Goal: Transaction & Acquisition: Purchase product/service

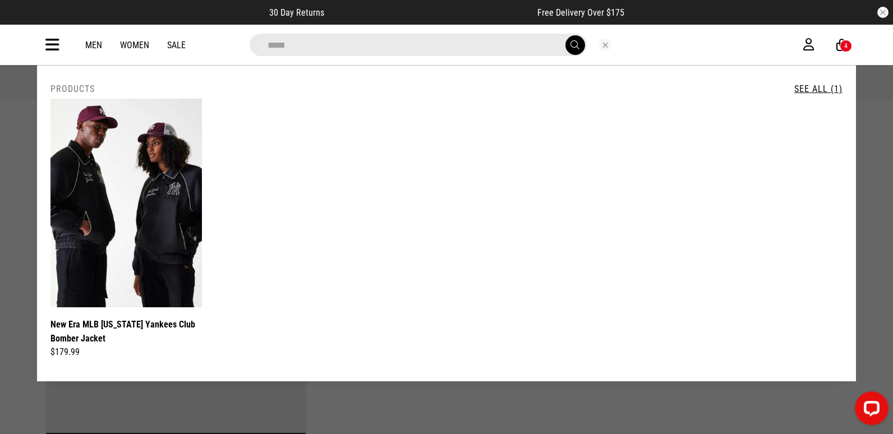
type input "*****"
click at [48, 45] on icon at bounding box center [52, 45] width 14 height 19
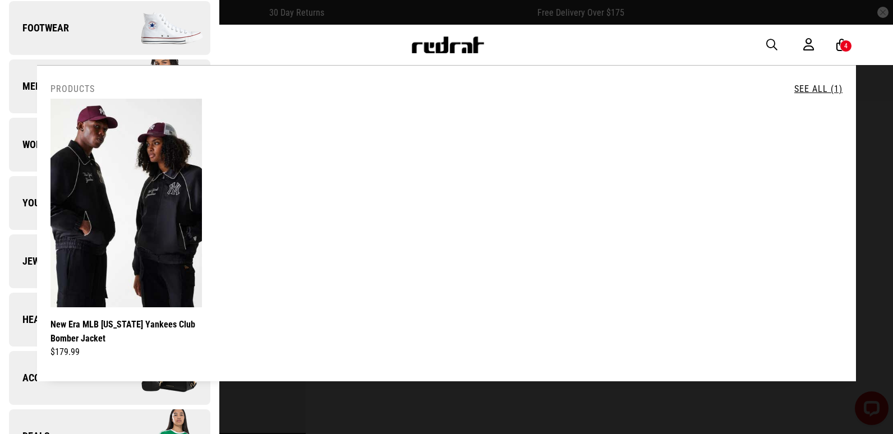
scroll to position [168, 0]
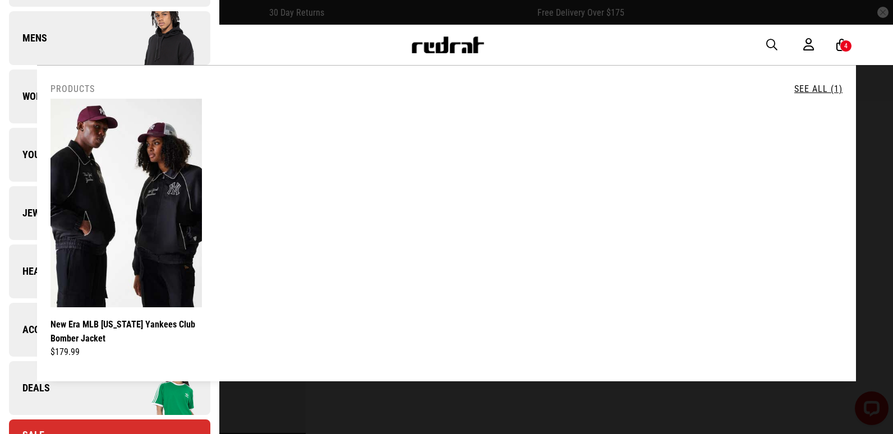
click at [42, 397] on link "Deals" at bounding box center [109, 388] width 201 height 54
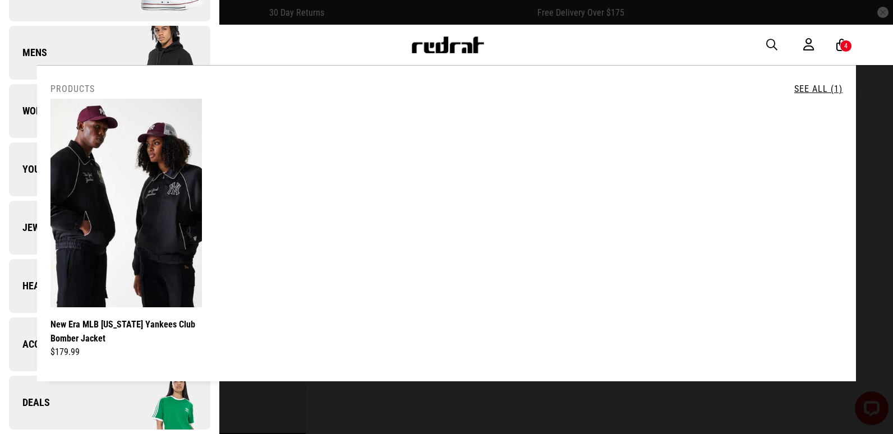
scroll to position [0, 0]
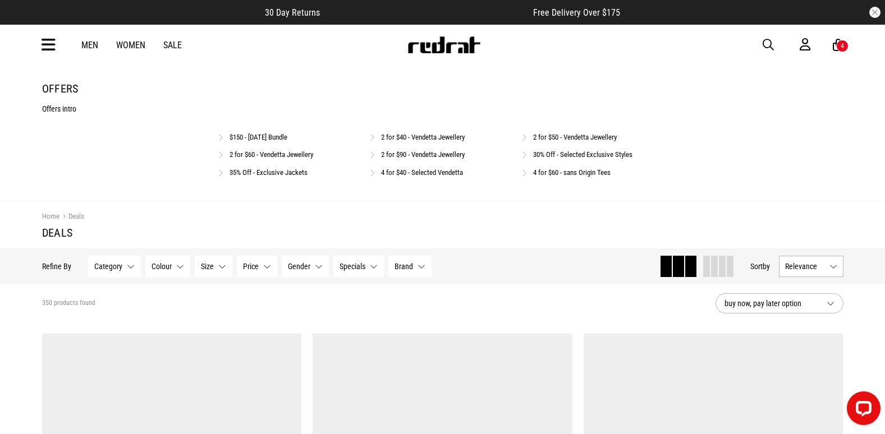
click at [268, 135] on link "$150 - [DATE] Bundle" at bounding box center [258, 137] width 58 height 8
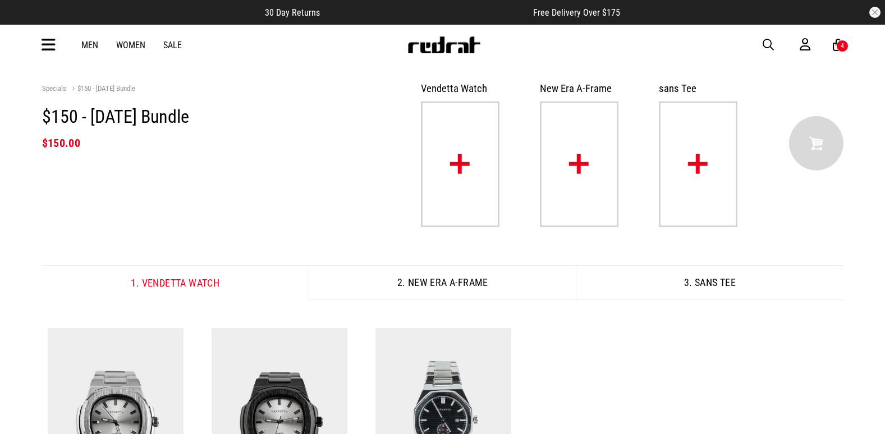
click at [438, 189] on img at bounding box center [460, 165] width 79 height 126
click at [591, 189] on img at bounding box center [579, 165] width 79 height 126
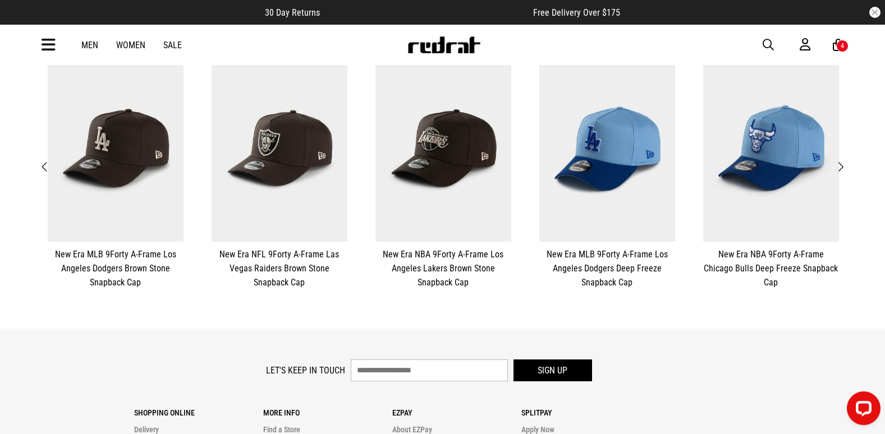
scroll to position [281, 0]
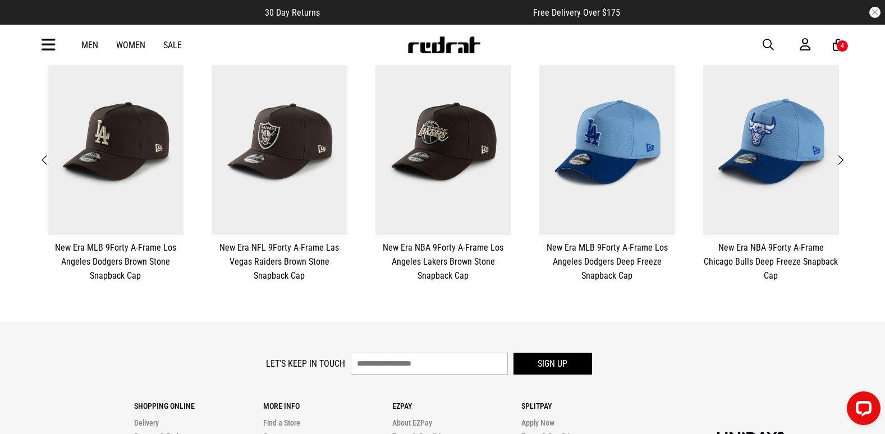
click at [836, 164] on button "Next" at bounding box center [840, 160] width 14 height 15
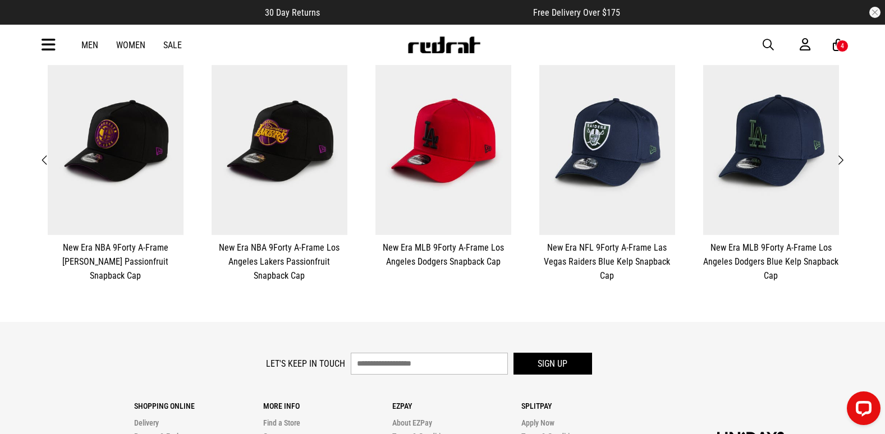
click at [836, 164] on button "Next" at bounding box center [840, 160] width 14 height 15
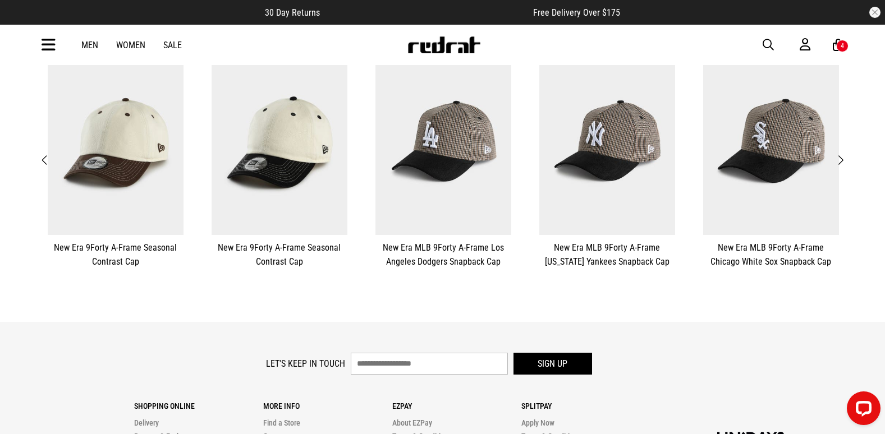
click at [836, 164] on button "Next" at bounding box center [840, 160] width 14 height 15
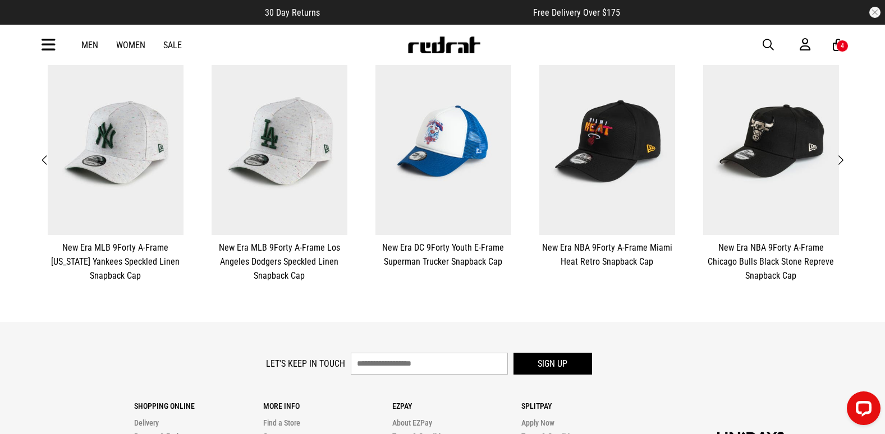
click at [836, 164] on button "Next" at bounding box center [840, 160] width 14 height 15
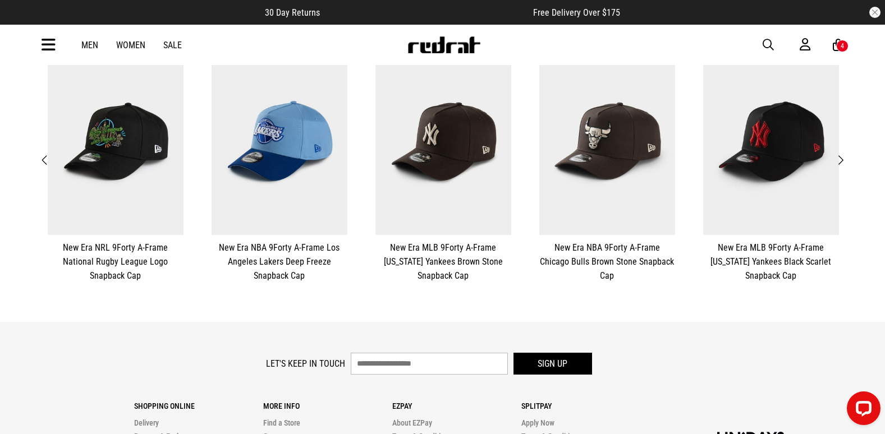
click at [836, 164] on button "Next" at bounding box center [840, 160] width 14 height 15
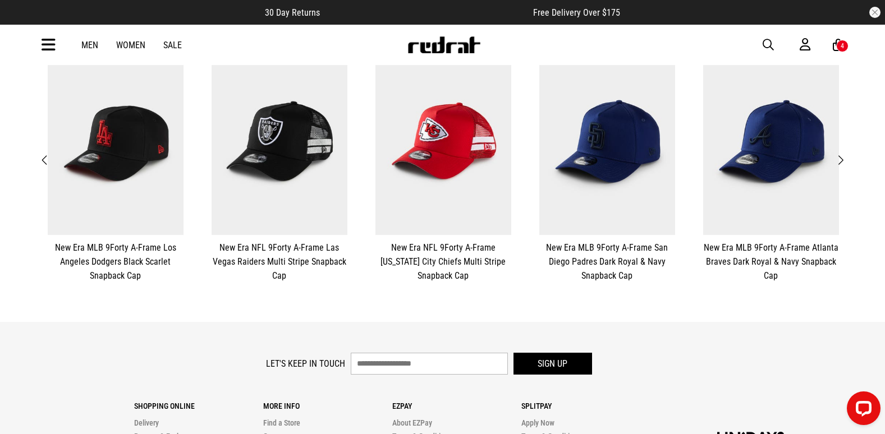
click at [839, 159] on span "Next" at bounding box center [840, 160] width 7 height 13
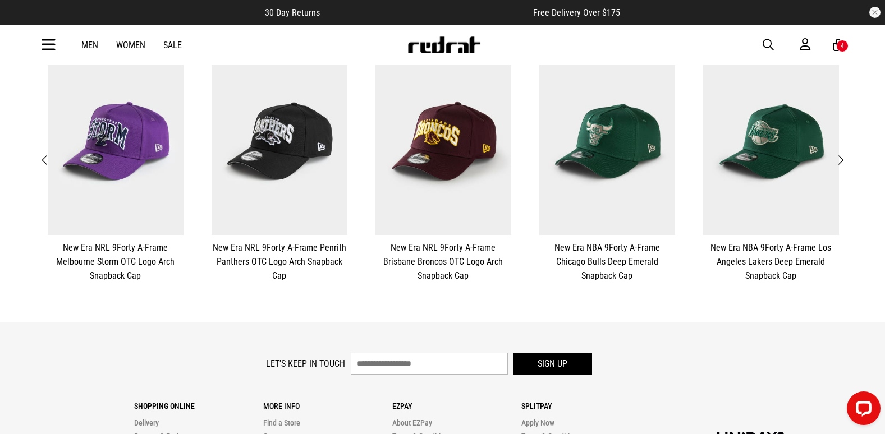
click at [837, 158] on span "Next" at bounding box center [840, 160] width 7 height 13
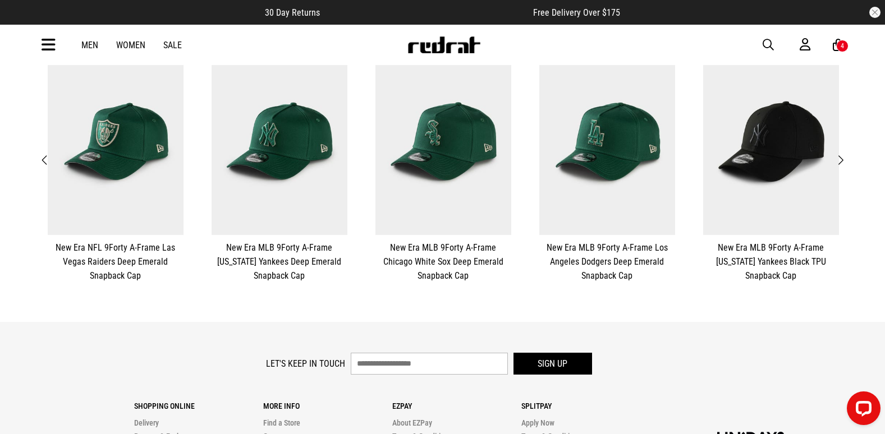
click at [835, 157] on button "Next" at bounding box center [840, 160] width 14 height 15
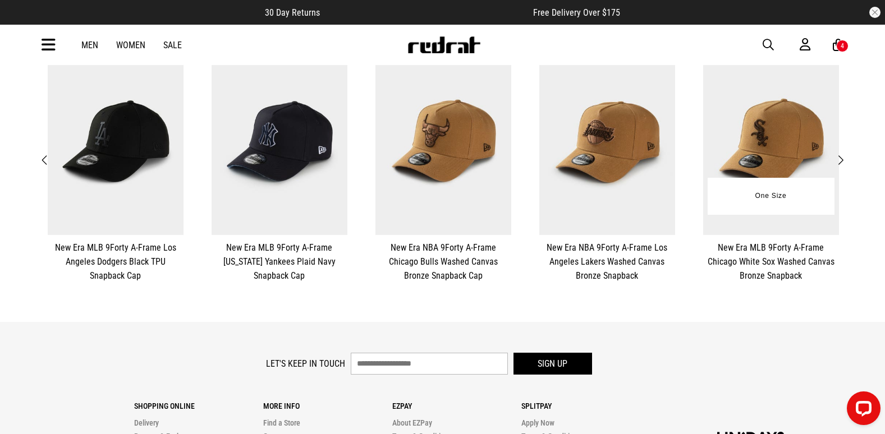
click at [833, 160] on img at bounding box center [771, 141] width 136 height 187
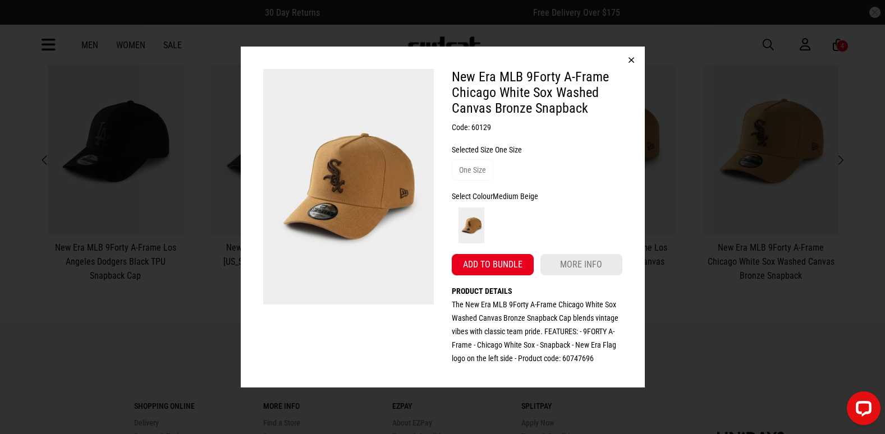
click at [628, 56] on button "button" at bounding box center [631, 60] width 27 height 27
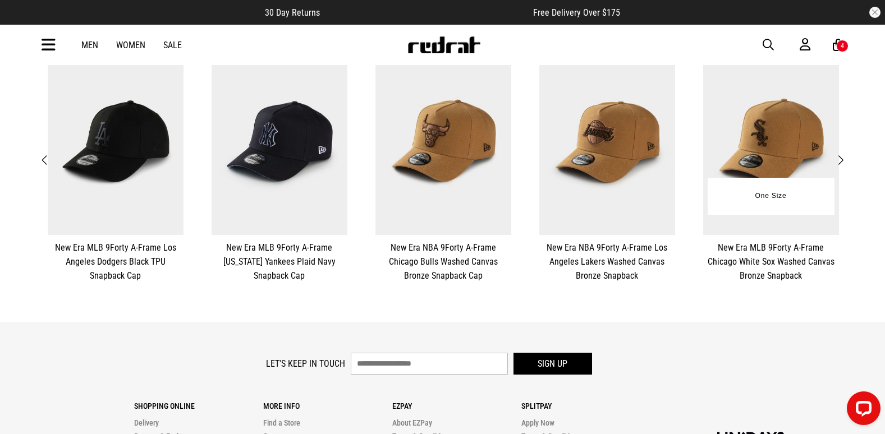
click at [832, 157] on img at bounding box center [771, 141] width 136 height 187
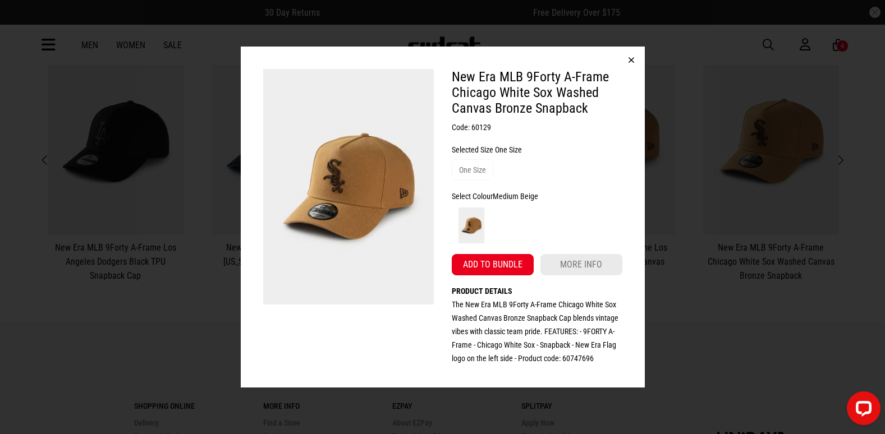
click at [627, 59] on button "button" at bounding box center [631, 60] width 27 height 27
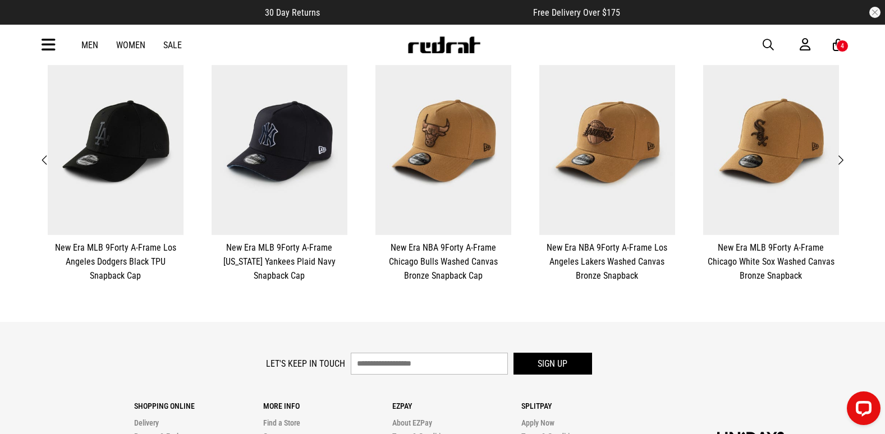
click at [35, 165] on button "**********" at bounding box center [116, 165] width 164 height 246
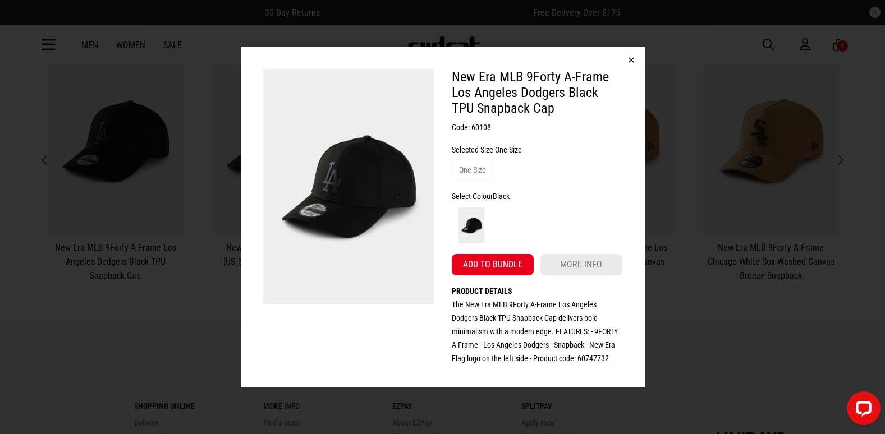
click at [636, 58] on button "button" at bounding box center [631, 60] width 27 height 27
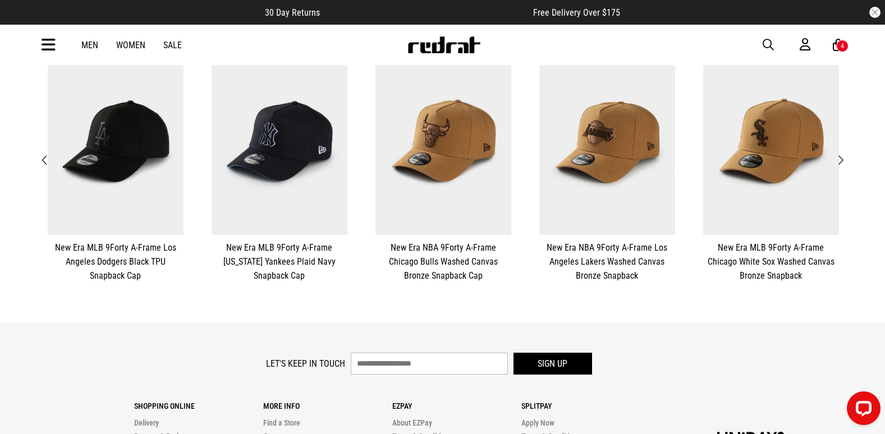
click at [40, 161] on button "Previous" at bounding box center [45, 160] width 14 height 15
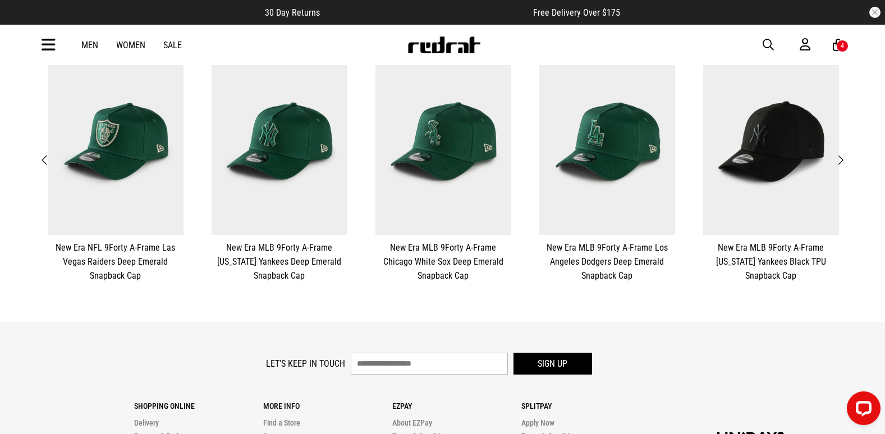
click at [40, 161] on button "Previous" at bounding box center [45, 160] width 14 height 15
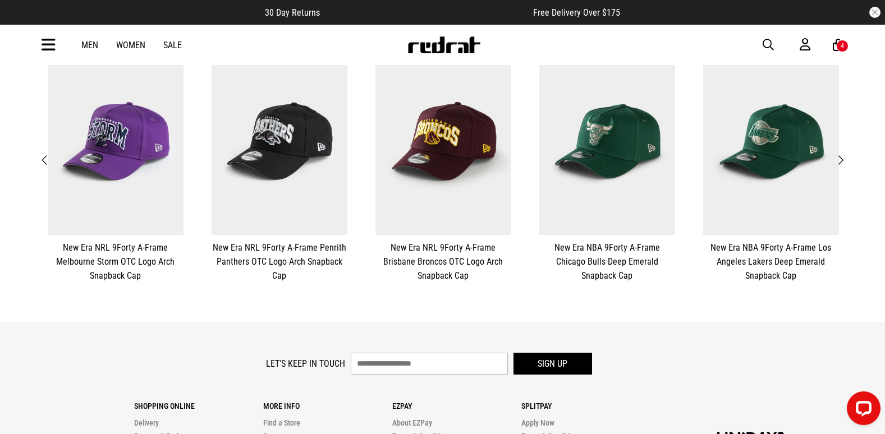
click at [40, 161] on button "Previous" at bounding box center [45, 160] width 14 height 15
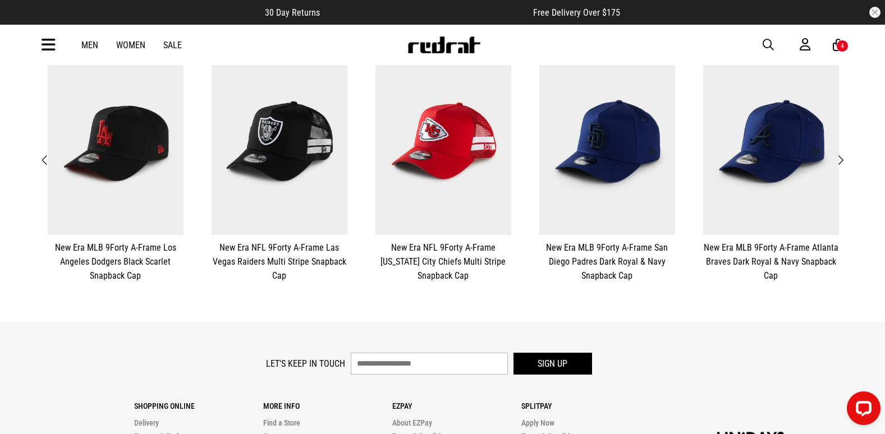
click at [39, 161] on button "Previous" at bounding box center [45, 160] width 14 height 15
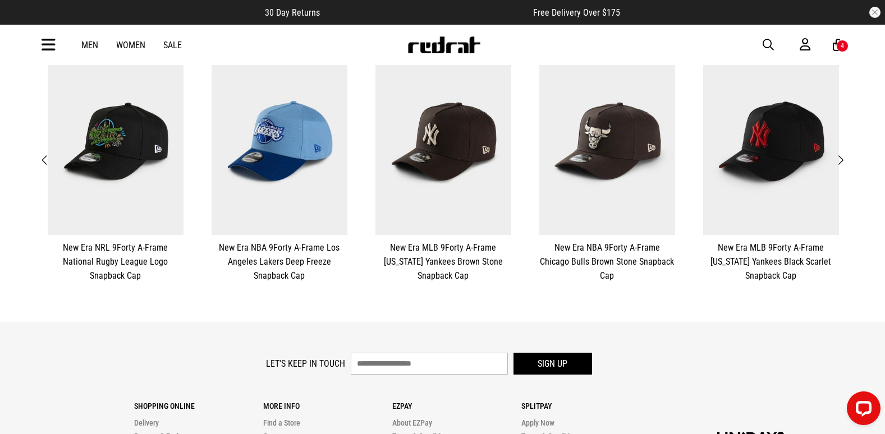
click at [39, 161] on button "Previous" at bounding box center [45, 160] width 14 height 15
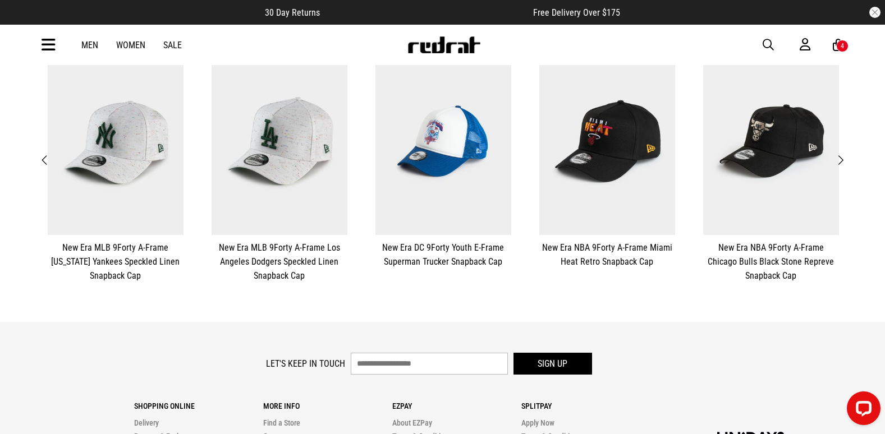
click at [38, 163] on button "Previous" at bounding box center [45, 160] width 14 height 15
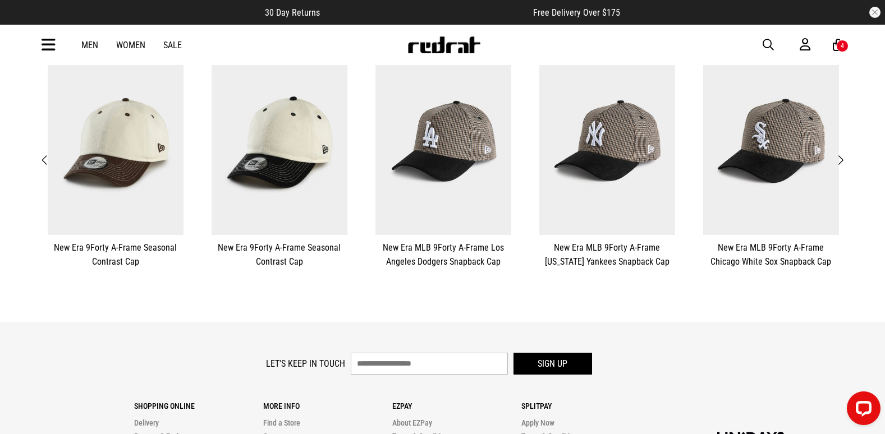
click at [36, 159] on button "**********" at bounding box center [116, 158] width 164 height 232
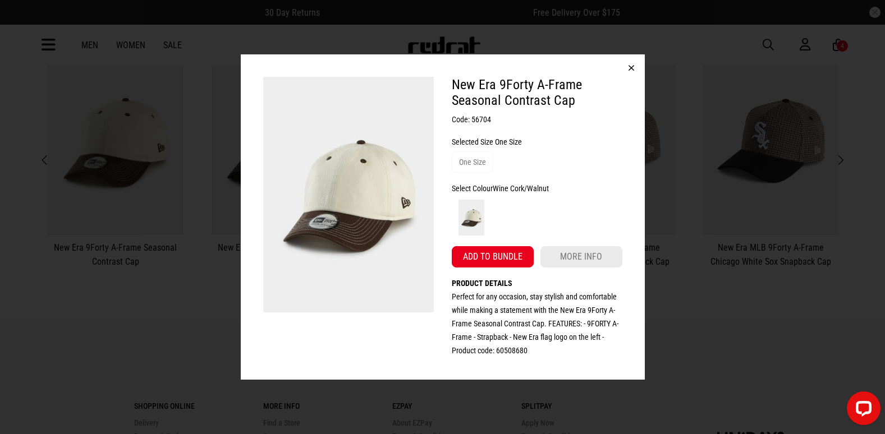
click at [632, 63] on button "button" at bounding box center [631, 67] width 27 height 27
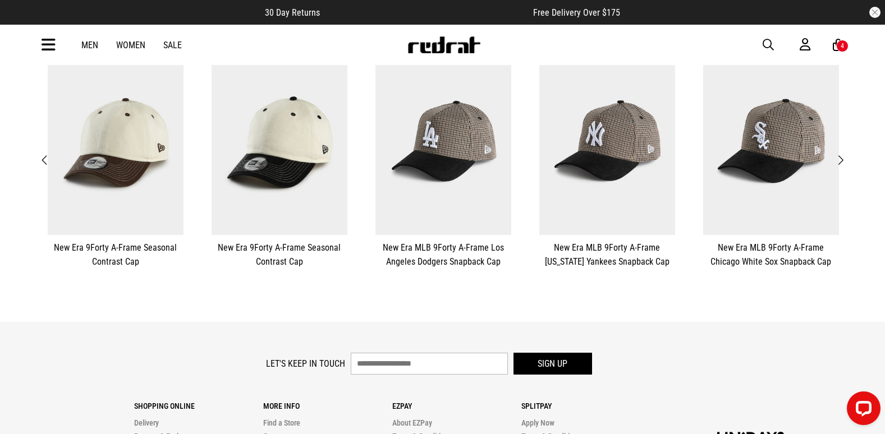
click at [39, 160] on button "Previous" at bounding box center [45, 160] width 14 height 15
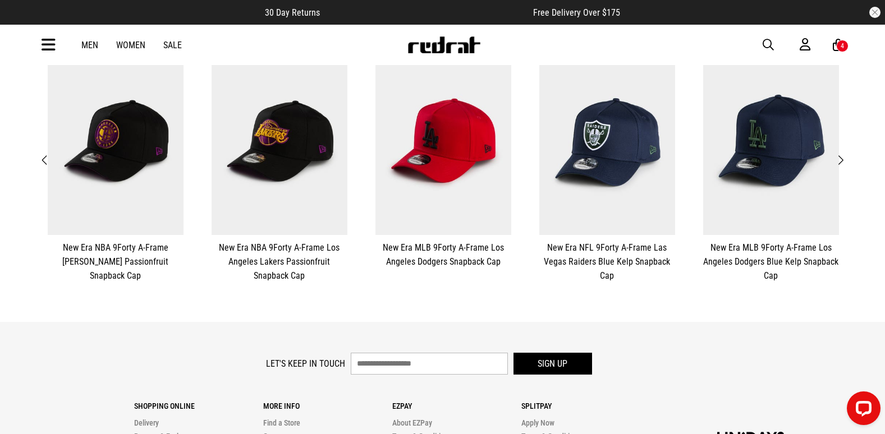
click at [39, 160] on button "Previous" at bounding box center [45, 160] width 14 height 15
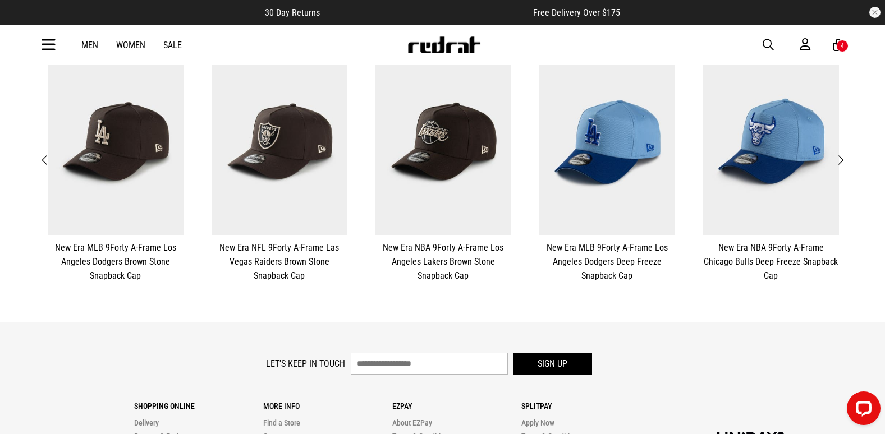
click at [36, 158] on button "**********" at bounding box center [116, 165] width 164 height 246
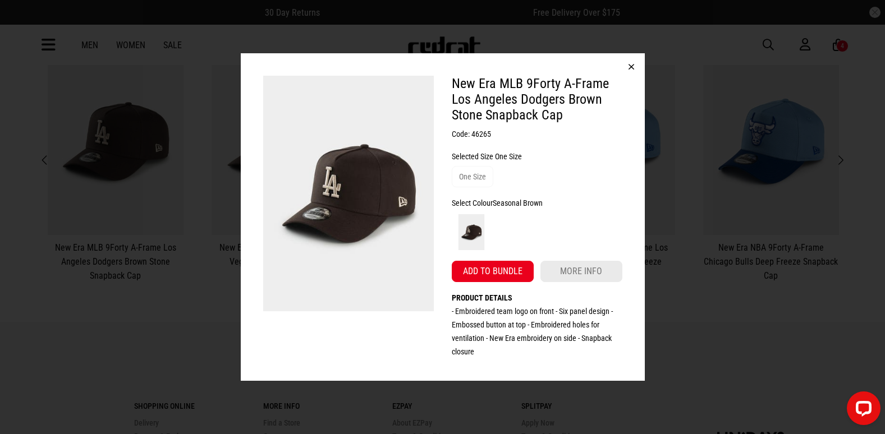
click at [631, 66] on button "button" at bounding box center [631, 66] width 27 height 27
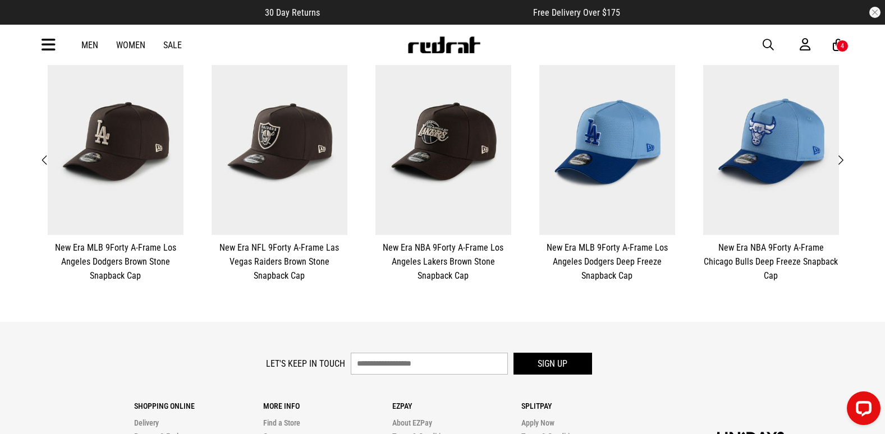
click at [840, 163] on span "Next" at bounding box center [840, 160] width 7 height 13
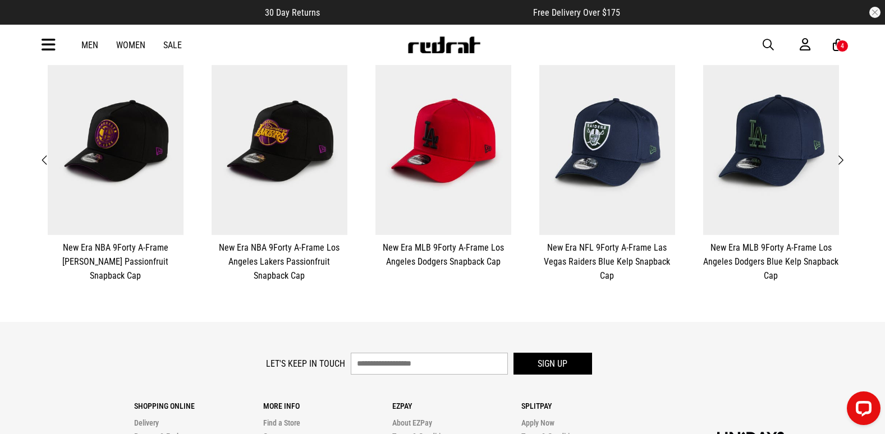
click at [840, 162] on span "Next" at bounding box center [840, 160] width 7 height 13
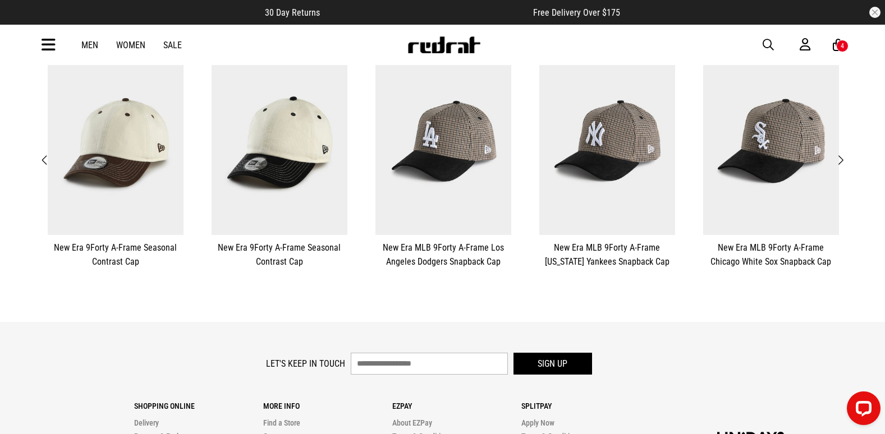
click at [840, 162] on span "Next" at bounding box center [840, 160] width 7 height 13
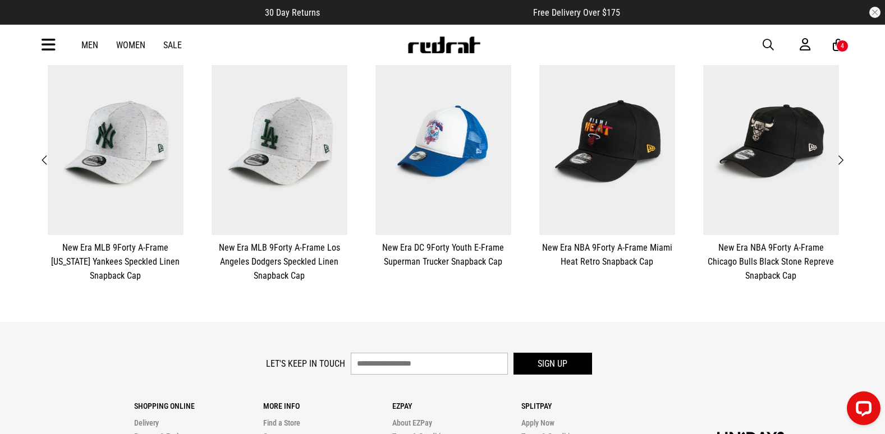
click at [840, 163] on span "Next" at bounding box center [840, 160] width 7 height 13
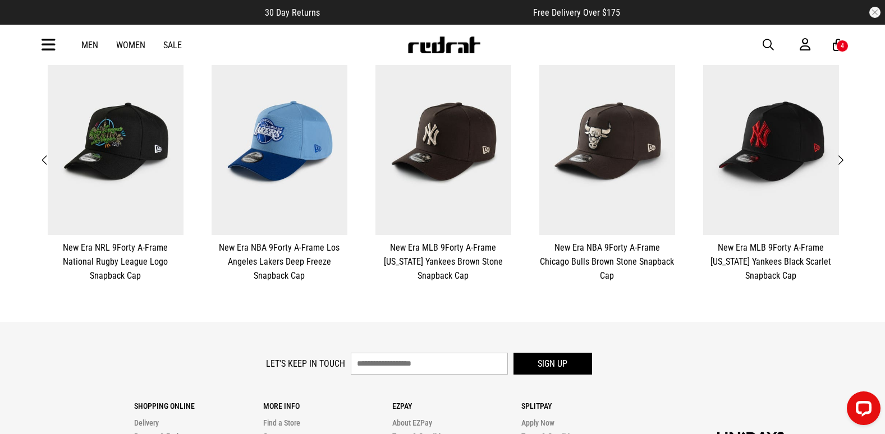
click at [840, 164] on span "Next" at bounding box center [840, 160] width 7 height 13
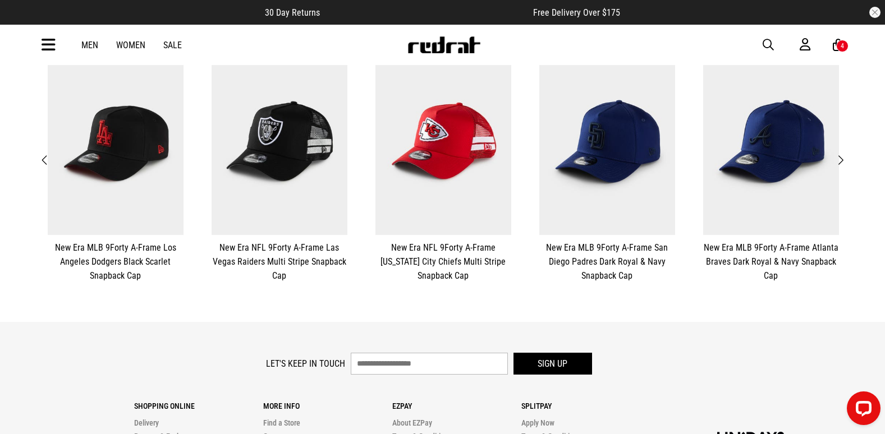
click at [840, 164] on span "Next" at bounding box center [840, 160] width 7 height 13
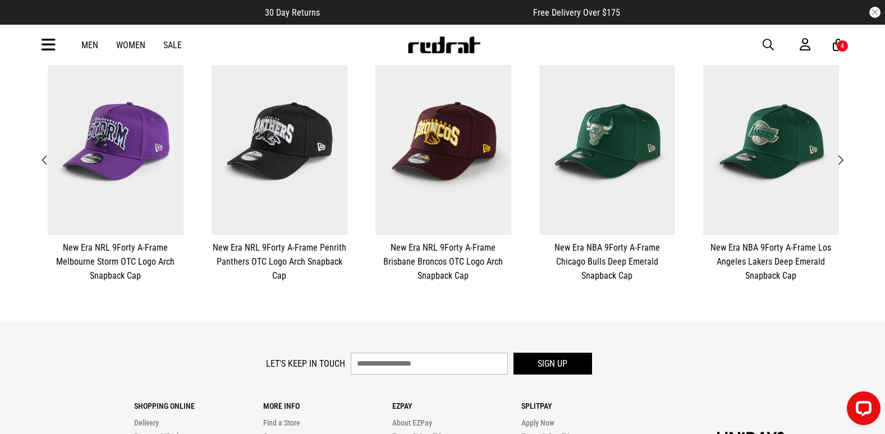
click at [840, 164] on span "Next" at bounding box center [840, 160] width 7 height 13
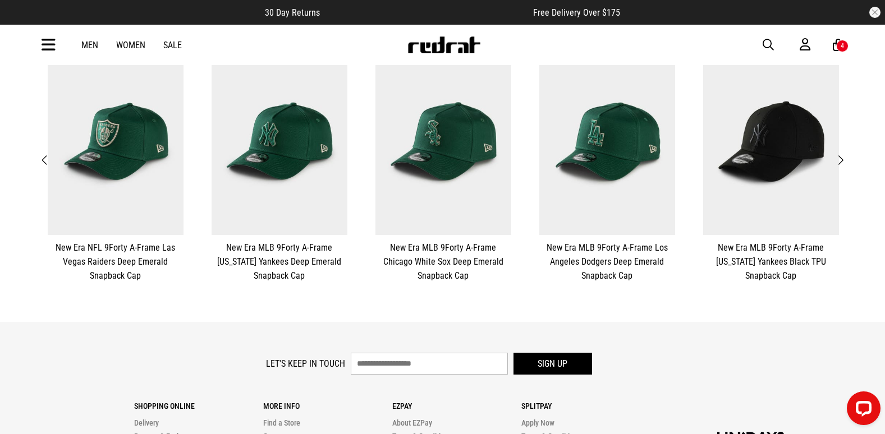
click at [840, 164] on span "Next" at bounding box center [840, 160] width 7 height 13
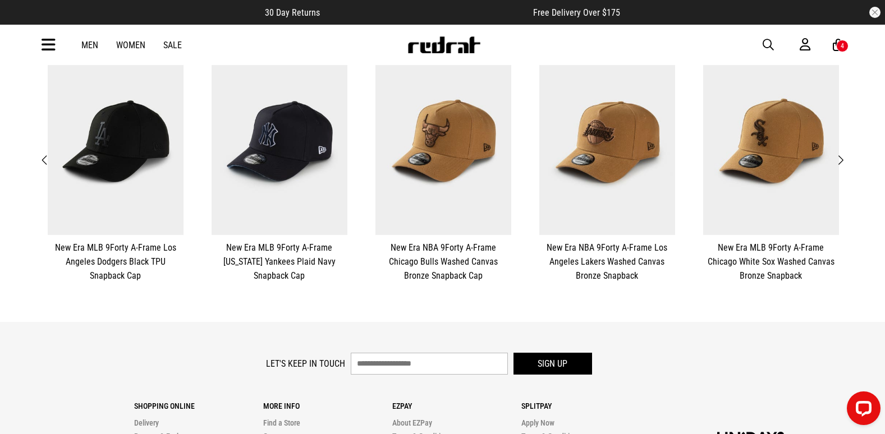
click at [840, 164] on span "Next" at bounding box center [840, 160] width 7 height 13
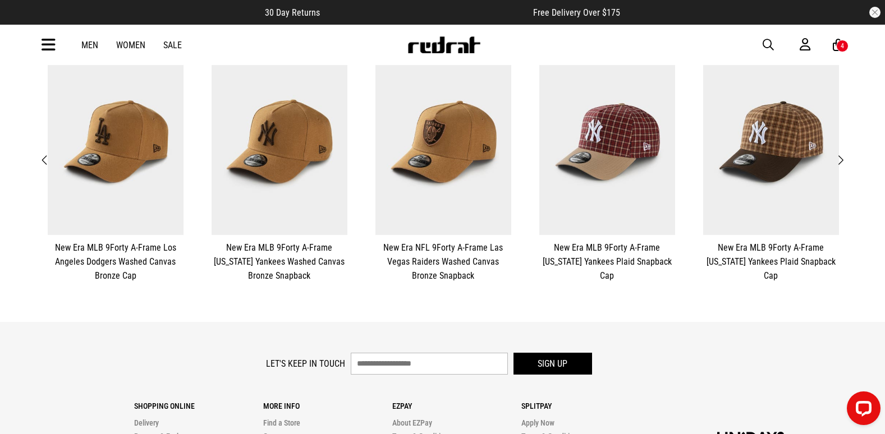
click at [841, 162] on span "Next" at bounding box center [840, 160] width 7 height 13
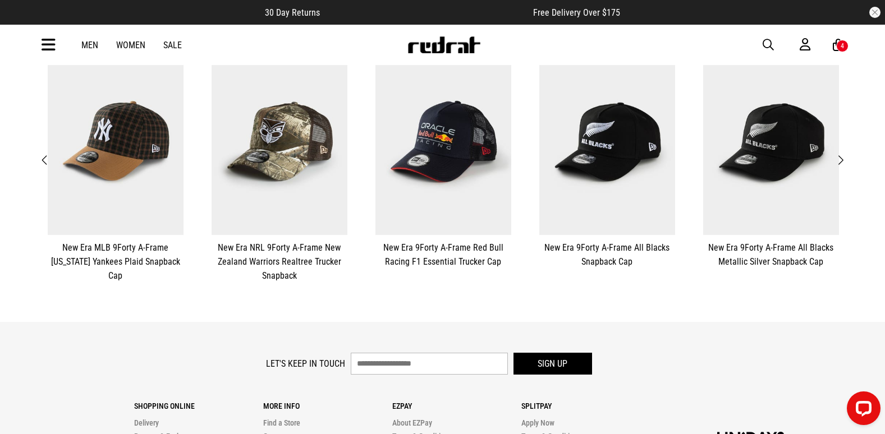
click at [841, 162] on span "Next" at bounding box center [840, 160] width 7 height 13
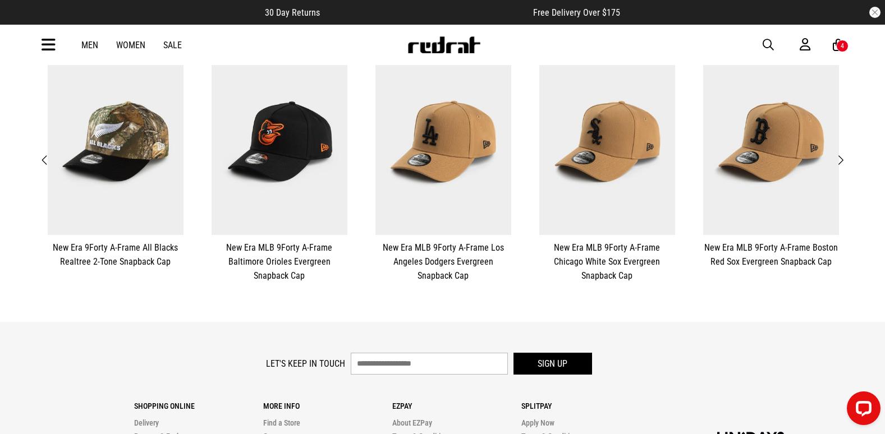
click at [841, 162] on span "Next" at bounding box center [840, 160] width 7 height 13
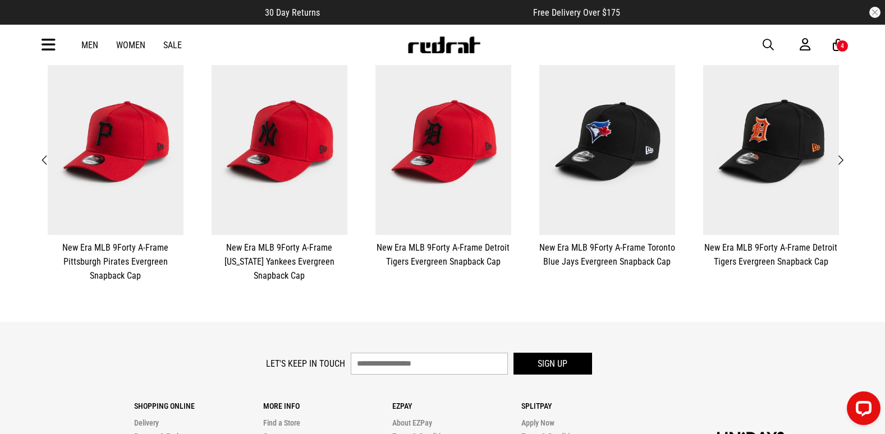
click at [47, 156] on span "Previous" at bounding box center [45, 160] width 7 height 13
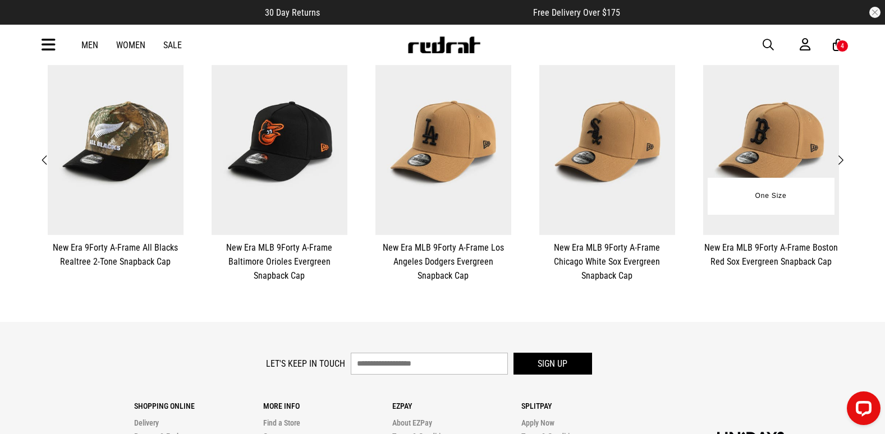
click at [795, 143] on img at bounding box center [771, 141] width 136 height 187
